Goal: Obtain resource: Download file/media

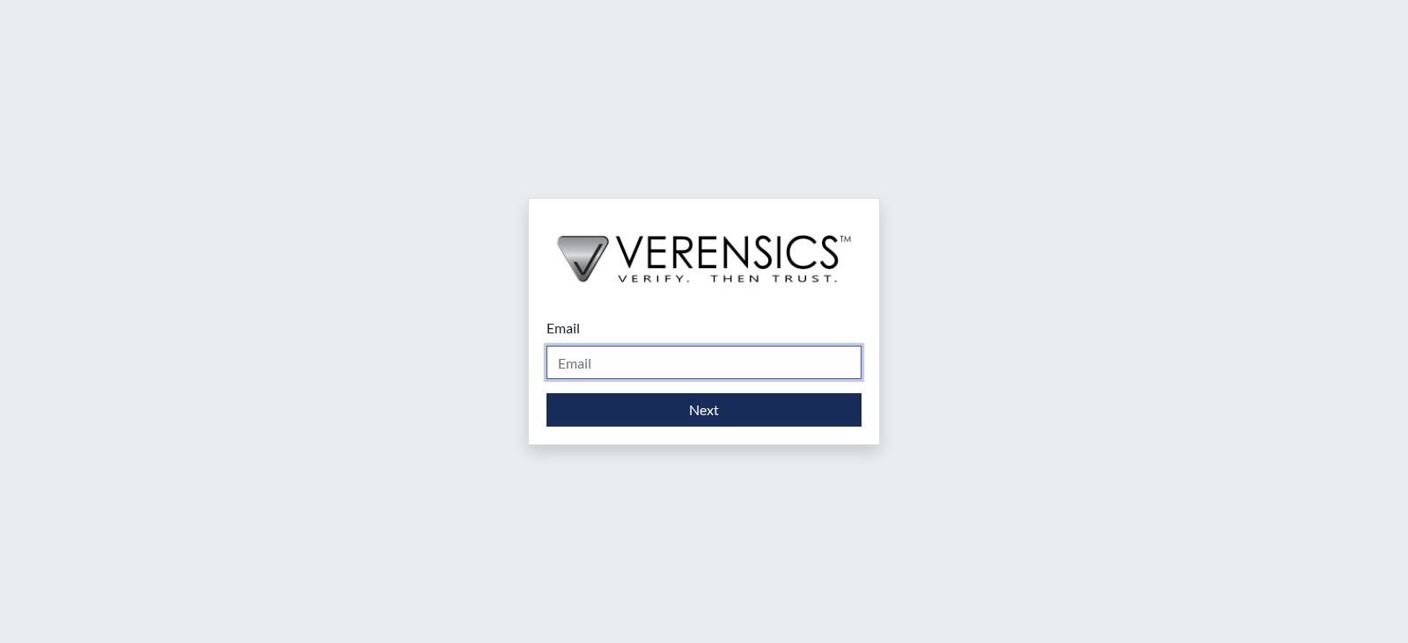
click at [740, 352] on input "Email" at bounding box center [703, 362] width 315 height 33
type input "[PERSON_NAME][EMAIL_ADDRESS][PERSON_NAME][DOMAIN_NAME]"
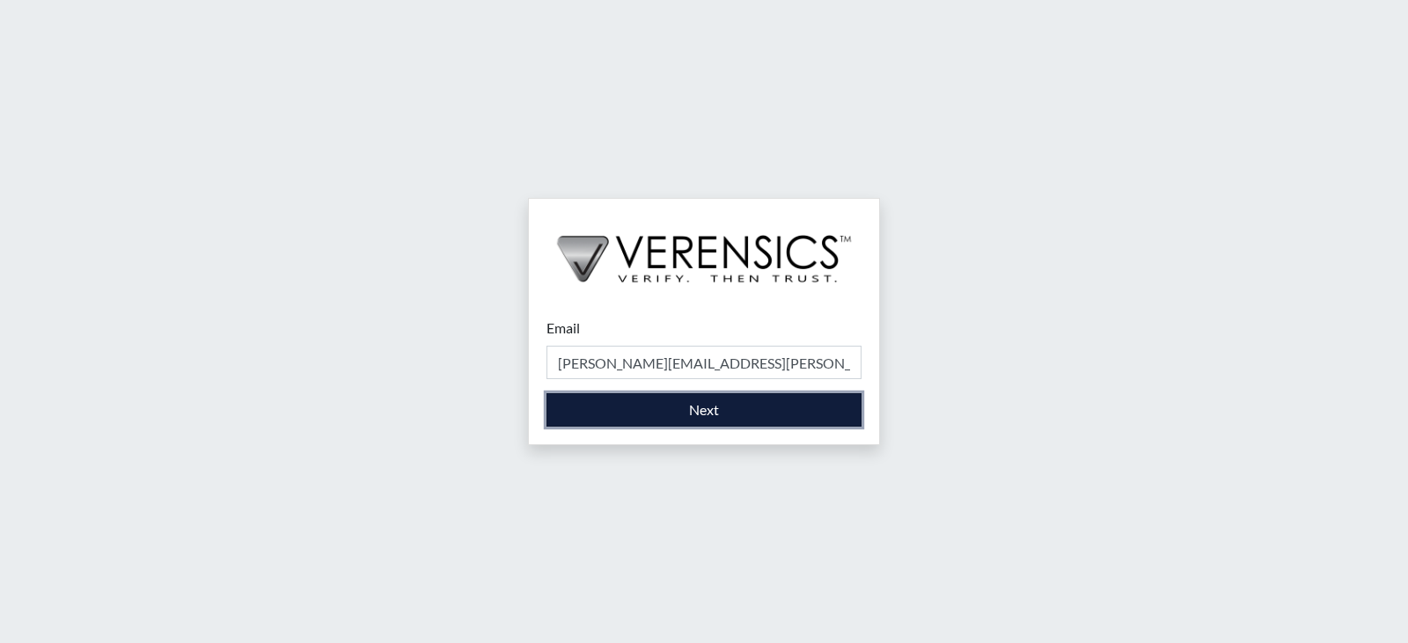
click at [666, 422] on button "Next" at bounding box center [703, 409] width 315 height 33
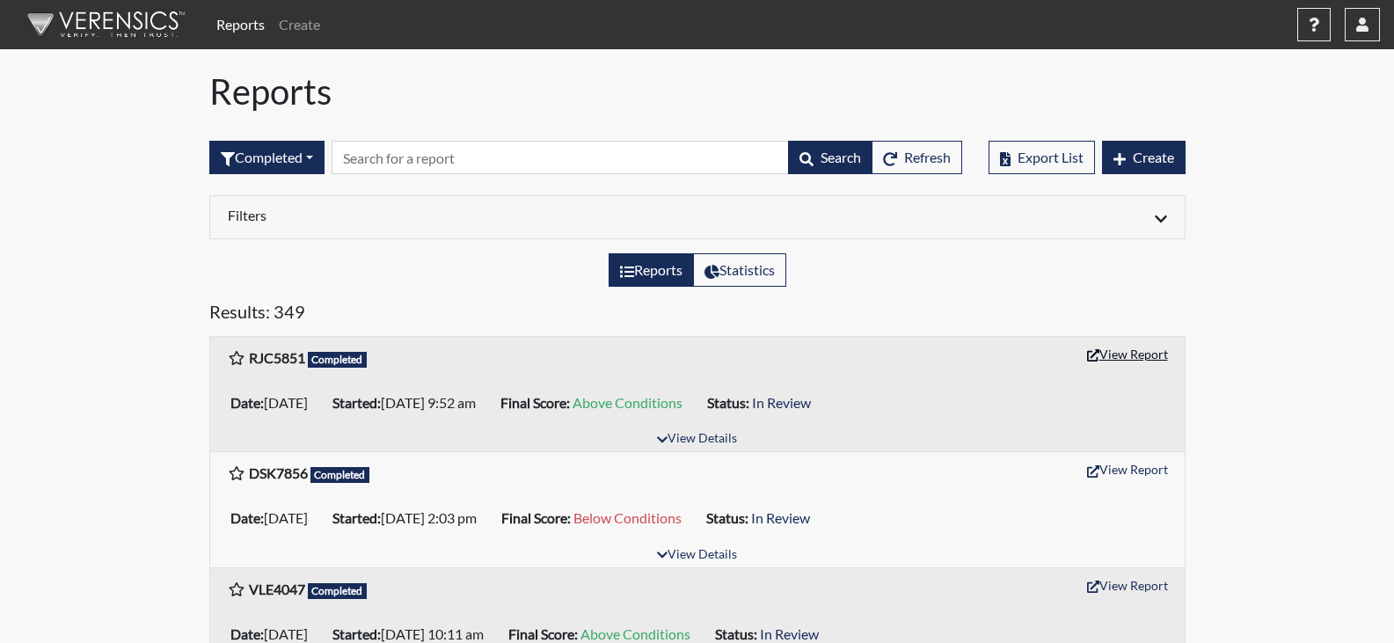
click at [1121, 355] on button "View Report" at bounding box center [1127, 353] width 97 height 27
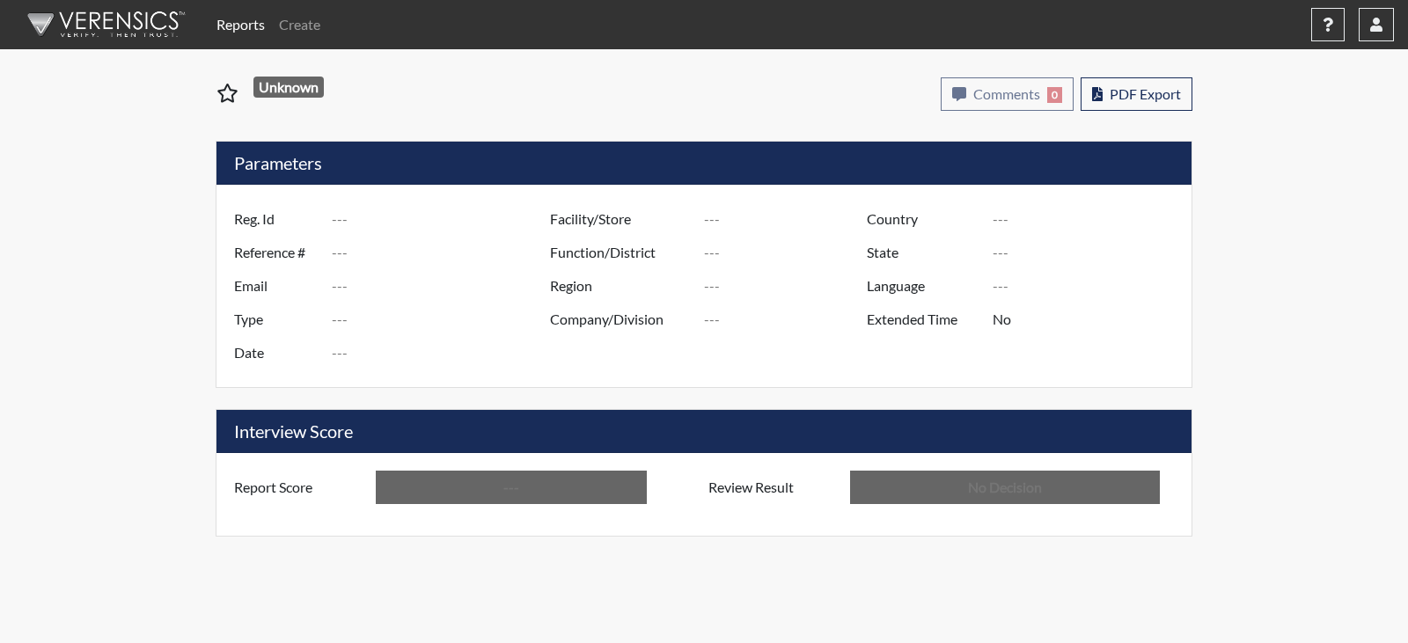
type input "RJC5851"
type input "51691"
type input "---"
type input "Corrections Pre-Employment"
type input "Oct 10, 2025"
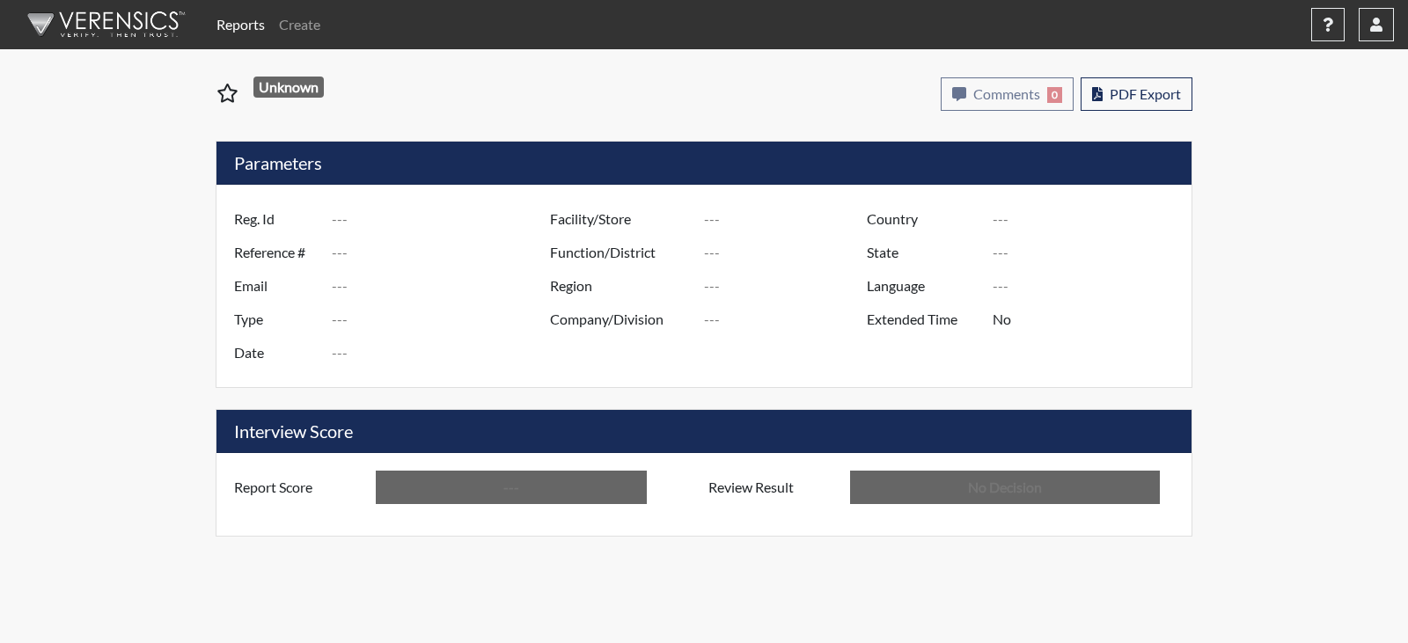
type input "[PERSON_NAME]"
type input "[GEOGRAPHIC_DATA]"
type input "[US_STATE]"
type input "English"
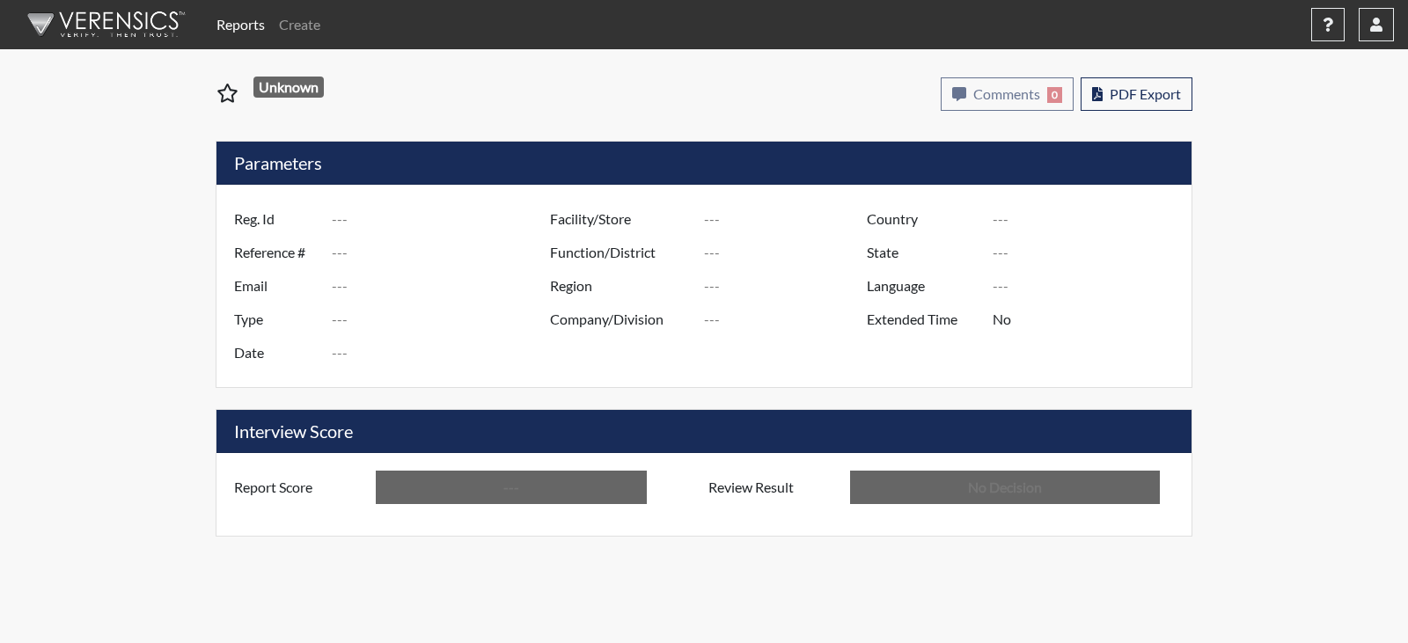
type input "Above Conditions"
type input "In Review"
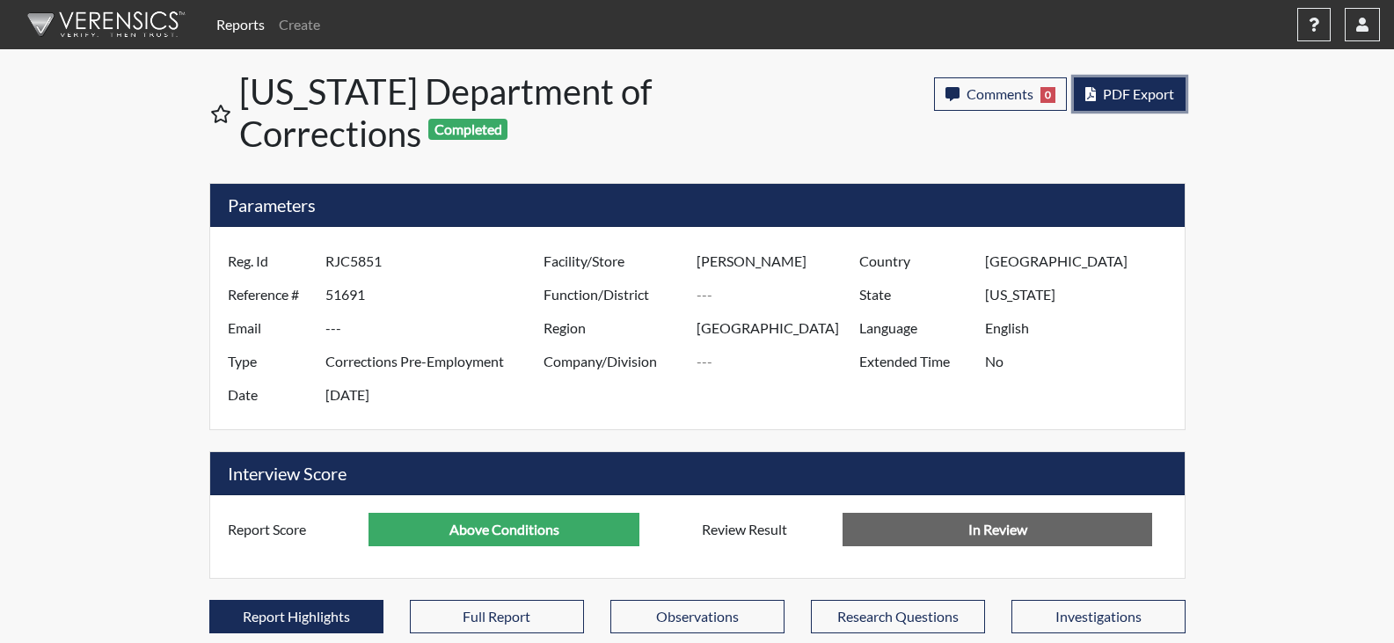
scroll to position [292, 731]
click at [1128, 92] on span "PDF Export" at bounding box center [1138, 93] width 71 height 17
